Goal: Check status

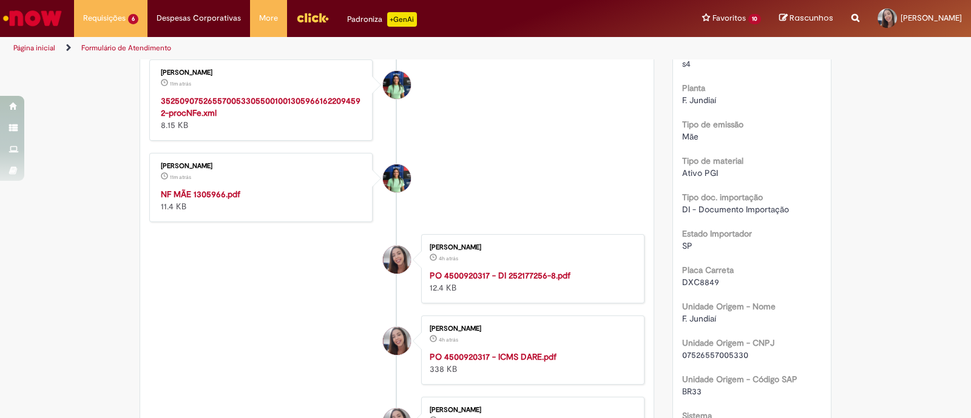
click at [200, 189] on strong "NF MÃE 1305966.pdf" at bounding box center [200, 194] width 79 height 11
